Goal: Task Accomplishment & Management: Use online tool/utility

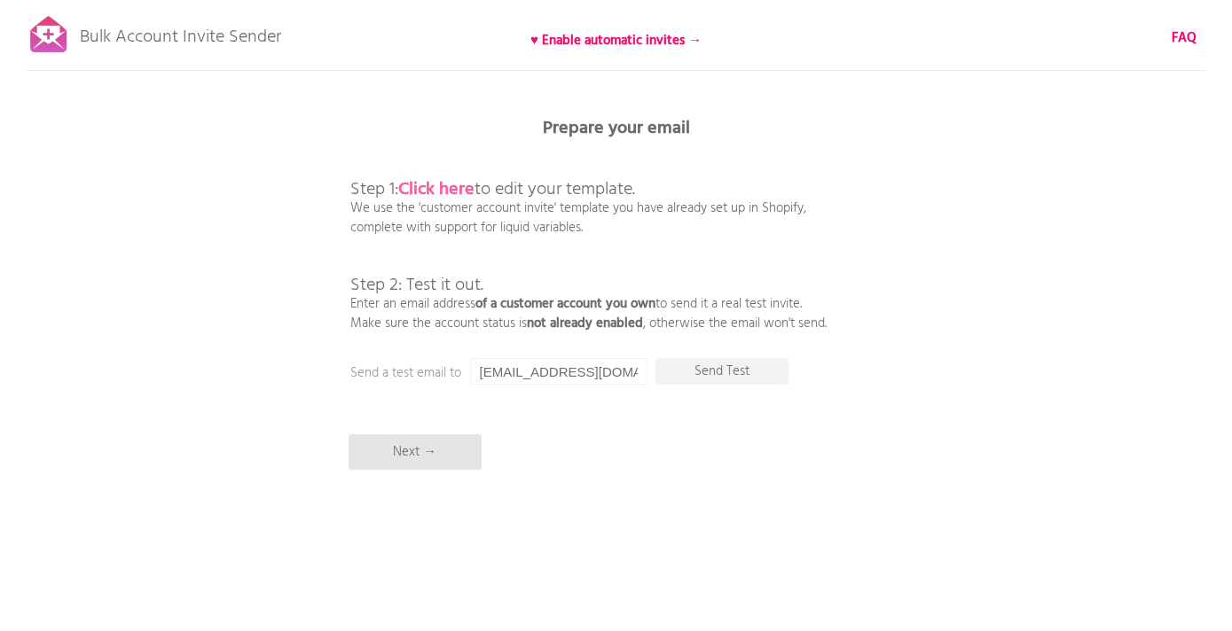
click at [468, 192] on b "Click here" at bounding box center [436, 190] width 76 height 28
click at [443, 451] on p "Next →" at bounding box center [415, 452] width 133 height 35
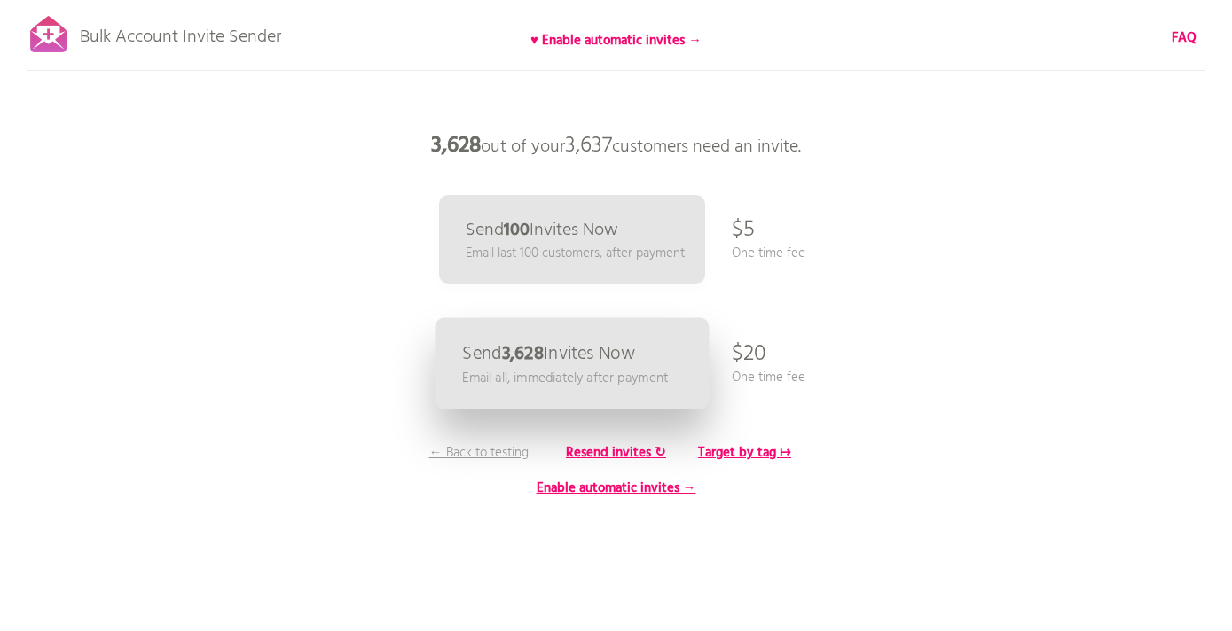
click at [624, 376] on p "Email all, immediately after payment" at bounding box center [565, 378] width 206 height 20
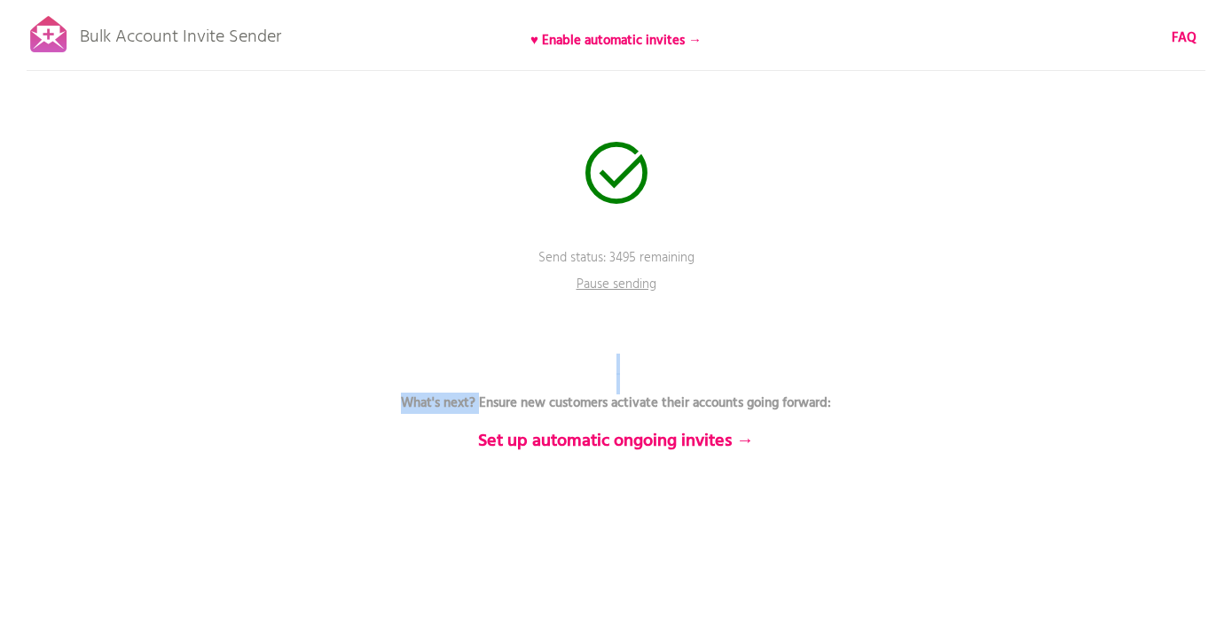
drag, startPoint x: 476, startPoint y: 404, endPoint x: 912, endPoint y: 371, distance: 436.7
click at [912, 371] on div "Bulk Account Invite Sender ♥ Enable automatic invites → FAQ Send status: 3495 r…" at bounding box center [616, 310] width 1232 height 621
click at [882, 204] on div "Bulk Account Invite Sender ♥ Enable automatic invites → FAQ Send status: 3495 r…" at bounding box center [616, 310] width 1232 height 621
click at [631, 250] on p "Send status: 2776 remaining" at bounding box center [616, 270] width 532 height 44
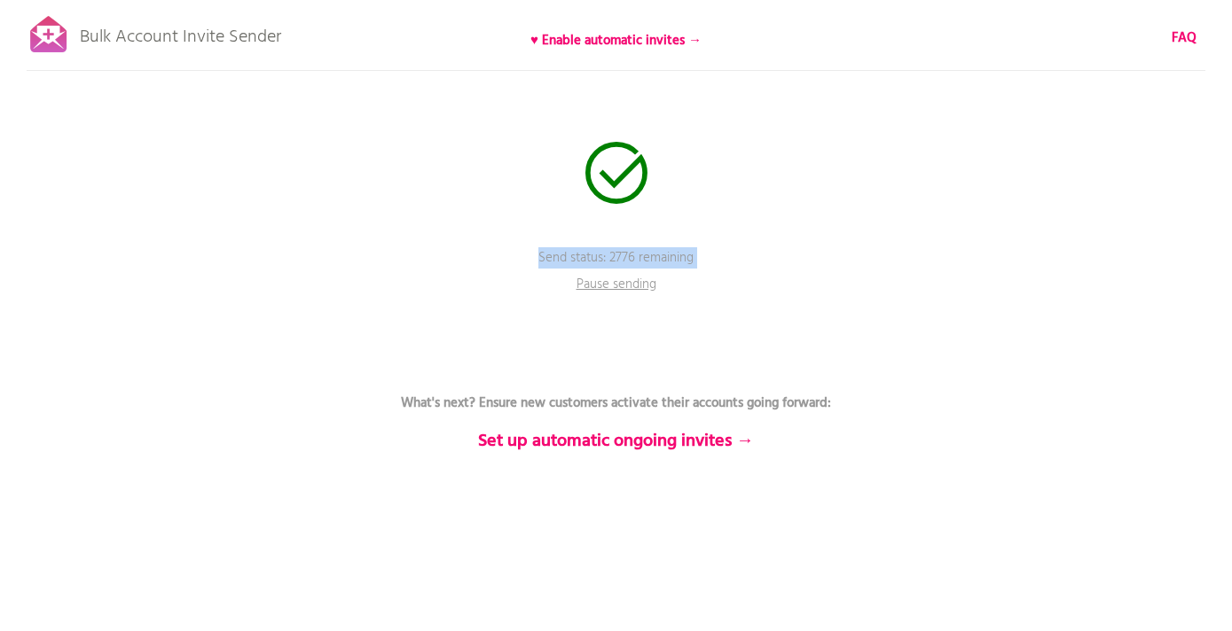
click at [631, 250] on p "Send status: 2776 remaining" at bounding box center [616, 270] width 532 height 44
click at [764, 259] on p "Send status: 2776 remaining" at bounding box center [616, 270] width 532 height 44
